Goal: Task Accomplishment & Management: Manage account settings

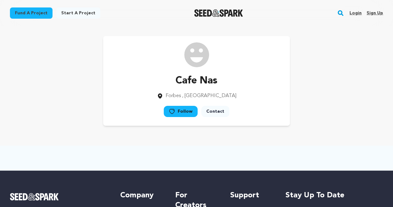
click at [378, 17] on link "Sign up" at bounding box center [375, 13] width 16 height 10
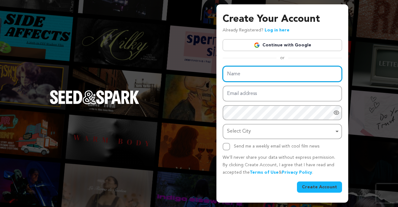
click at [281, 71] on input "Name" at bounding box center [282, 74] width 119 height 16
click at [265, 77] on input "Name" at bounding box center [282, 74] width 119 height 16
click at [239, 78] on input "Name" at bounding box center [282, 74] width 119 height 16
paste input "FINANCIAL SERVICES - FIDUCIAIRE COMPTABLE LUXEMBOURG"
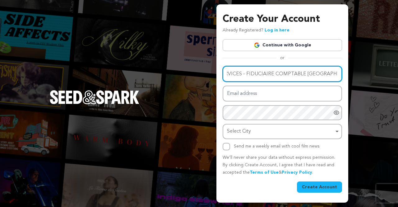
type input "FINANCIAL SERVICES - FIDUCIAIRE COMPTABLE LUXEMBOURG"
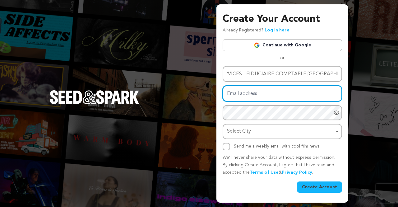
click at [236, 97] on input "Email address" at bounding box center [282, 93] width 119 height 16
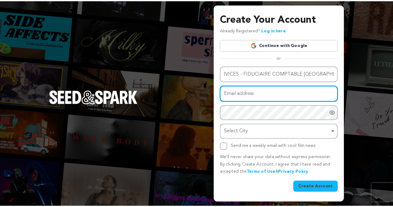
scroll to position [0, 0]
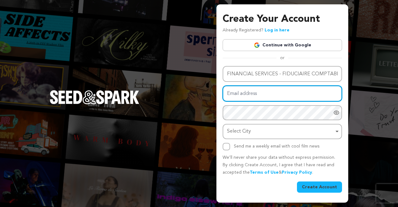
paste input "rylotura@forexzig.com"
type input "rylotura@forexzig.com"
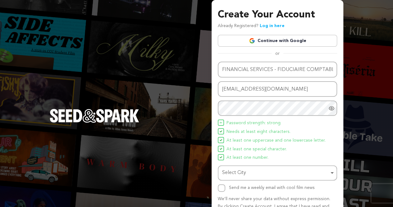
click at [246, 159] on span "At least one number." at bounding box center [248, 157] width 42 height 7
click at [246, 170] on div "Select City Remove item" at bounding box center [275, 172] width 107 height 9
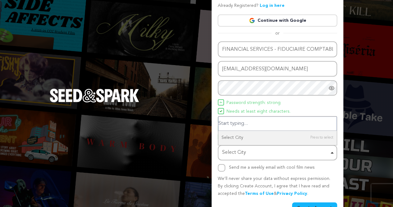
scroll to position [37, 0]
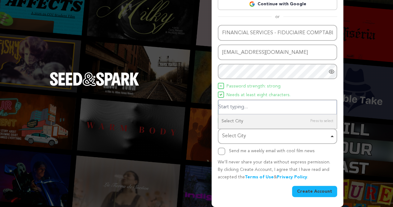
click at [249, 108] on input "Select City" at bounding box center [278, 107] width 118 height 14
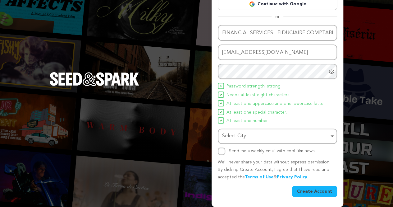
click at [247, 134] on div "Select City Remove item" at bounding box center [275, 135] width 107 height 9
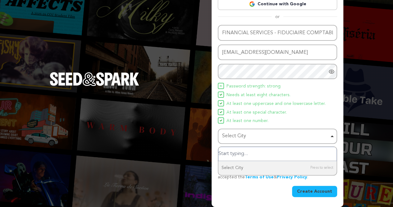
paste input "142 Bd de la Pétrusse, 2330 Gare Luxembourg"
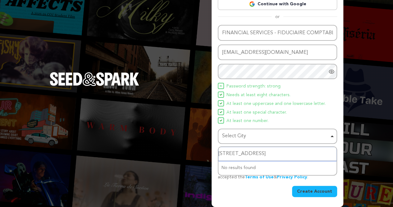
drag, startPoint x: 280, startPoint y: 153, endPoint x: 357, endPoint y: 163, distance: 76.8
click at [357, 163] on div "Create Your Account Already Registered? Log in here Continue with Google or eyJ…" at bounding box center [196, 84] width 393 height 243
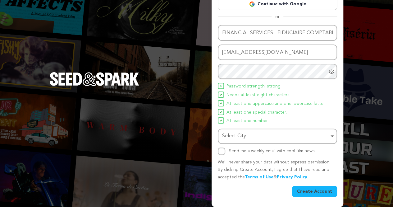
click at [314, 138] on div "Select City Remove item" at bounding box center [275, 135] width 107 height 9
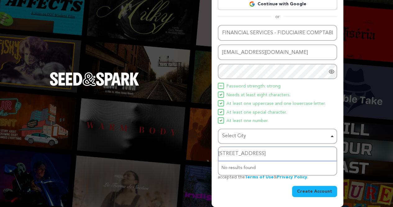
click at [273, 153] on input "142 Bd de la Pétrusse, 2330 Gare Luxembourg" at bounding box center [278, 154] width 118 height 14
click at [223, 154] on input "142 Bd de la Pétrusse, Gare Luxembourg" at bounding box center [278, 154] width 118 height 14
click at [259, 153] on input "Bd de la Pétrusse, Gare Luxembourg" at bounding box center [278, 154] width 118 height 14
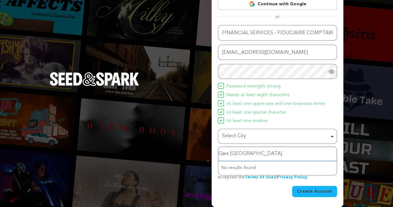
click at [230, 152] on input "Gare Luxembourg" at bounding box center [278, 154] width 118 height 14
type input "[GEOGRAPHIC_DATA]"
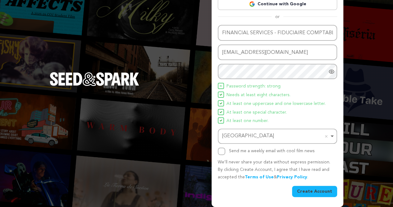
click at [306, 191] on button "Create Account" at bounding box center [314, 191] width 45 height 11
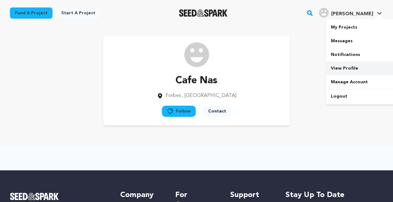
click at [356, 69] on link "View Profile" at bounding box center [361, 69] width 70 height 14
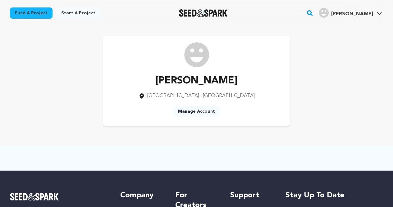
click at [208, 108] on link "Manage Account" at bounding box center [196, 111] width 47 height 11
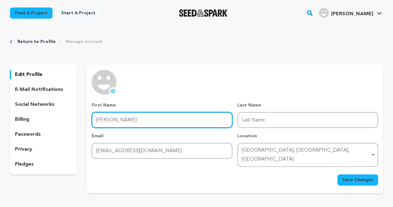
click at [134, 118] on input "Finan" at bounding box center [162, 120] width 141 height 16
paste input "INANCIAL SERVICES - FIDUCIAIRE COMPTABLE LUXEMBOURG"
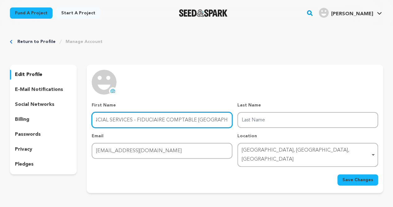
drag, startPoint x: 135, startPoint y: 119, endPoint x: 275, endPoint y: 123, distance: 139.9
click at [275, 123] on div "First Name First Name FINANCIAL SERVICES - FIDUCIAIRE COMPTABLE LUXEMBOURG Last…" at bounding box center [235, 134] width 287 height 65
type input "FINANCIAL SERVICES -"
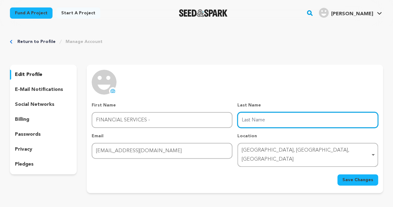
click at [290, 117] on input "Last Name" at bounding box center [307, 120] width 141 height 16
paste input "FIDUCIAIRE COMPTABLE LUXEMBOURG"
type input "FIDUCIAIRE COMPTABLE LUXEMBOURG"
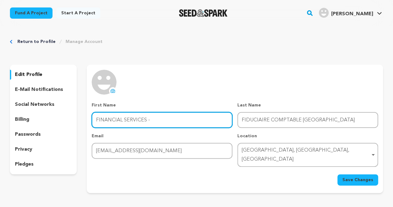
click at [146, 119] on input "FINANCIAL SERVICES -" at bounding box center [162, 120] width 141 height 16
click at [154, 119] on input "FINANCIAL SERVICES -" at bounding box center [162, 120] width 141 height 16
type input "FINANCIAL SERVICES"
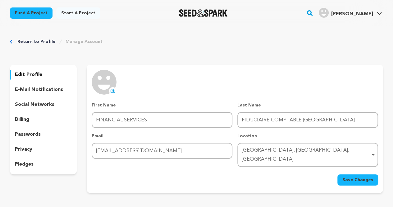
click at [354, 177] on span "Save Changes" at bounding box center [358, 180] width 31 height 6
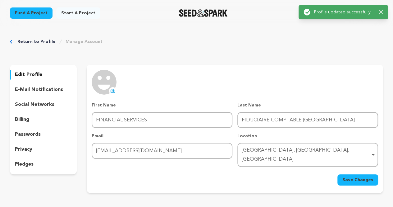
click at [113, 91] on icon at bounding box center [112, 90] width 5 height 5
click at [382, 11] on icon "button" at bounding box center [381, 12] width 4 height 4
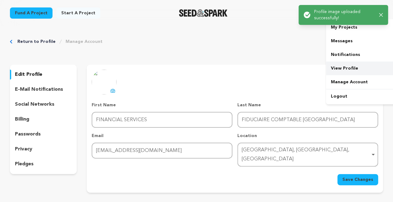
click at [355, 68] on link "View Profile" at bounding box center [361, 69] width 70 height 14
